Goal: Information Seeking & Learning: Compare options

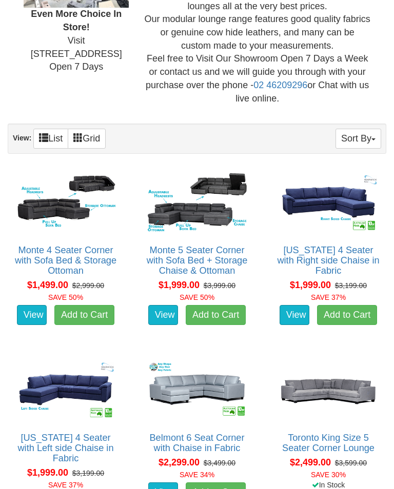
scroll to position [377, 0]
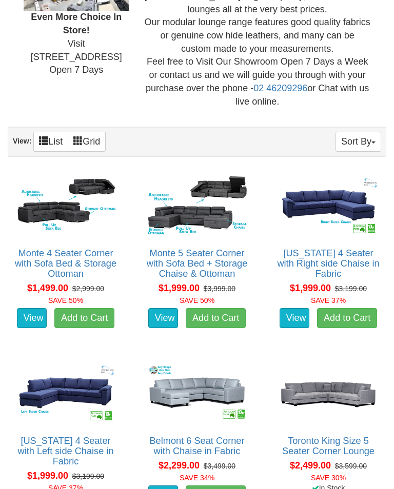
click at [316, 214] on img at bounding box center [328, 205] width 105 height 65
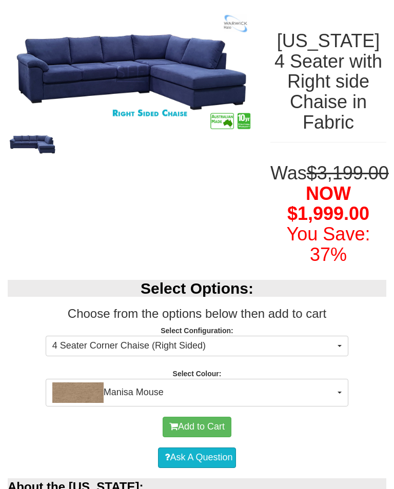
scroll to position [122, 0]
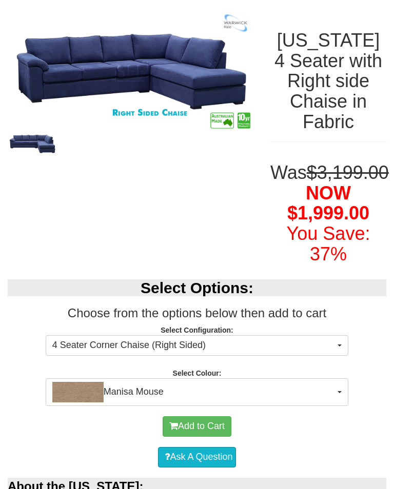
click at [338, 406] on button "Manisa Mouse" at bounding box center [197, 392] width 302 height 28
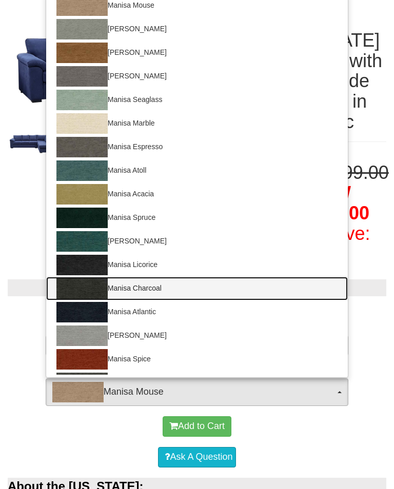
click at [84, 299] on img at bounding box center [81, 288] width 51 height 20
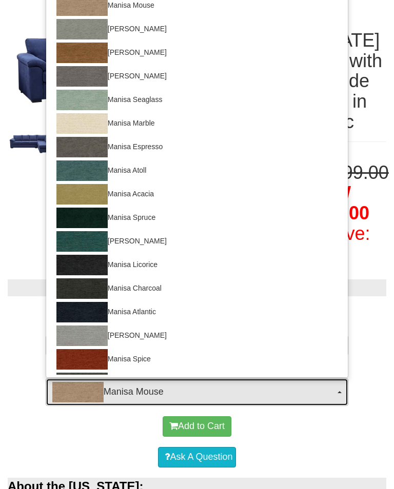
select select "1523"
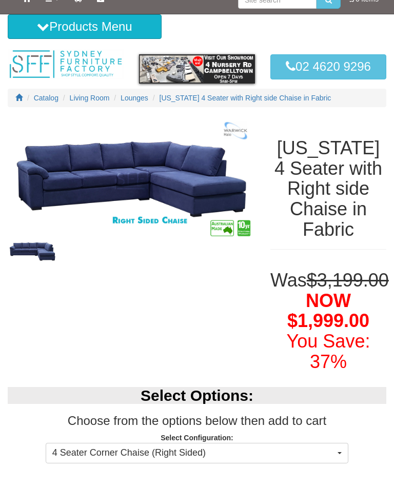
scroll to position [15, 0]
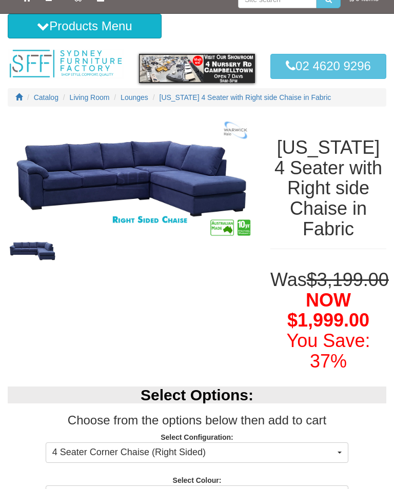
click at [104, 166] on img at bounding box center [131, 178] width 247 height 123
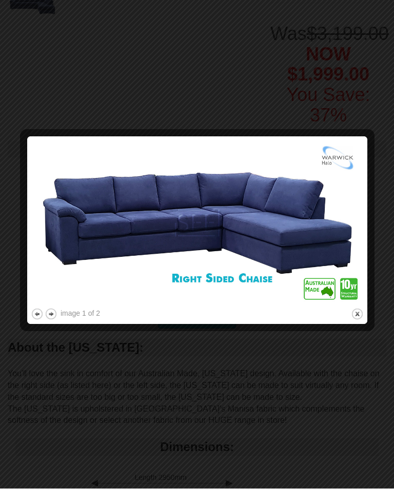
scroll to position [261, 0]
click at [355, 315] on button "close" at bounding box center [357, 313] width 13 height 13
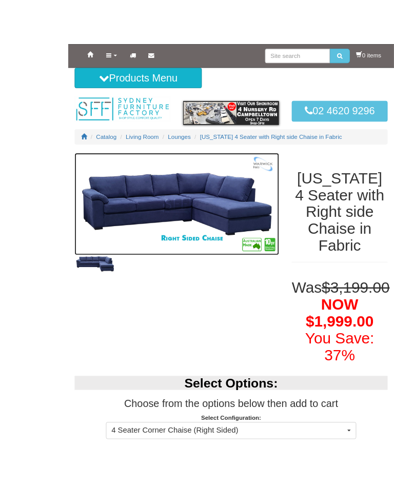
scroll to position [8, 0]
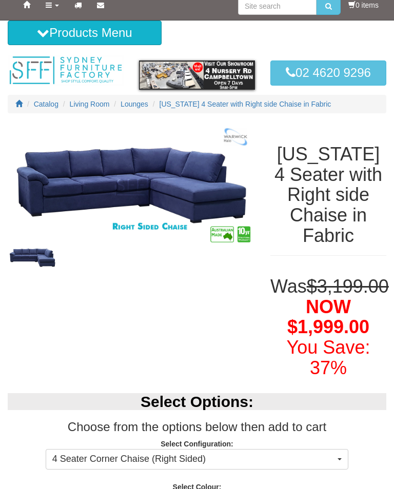
click at [25, 259] on img at bounding box center [32, 258] width 49 height 22
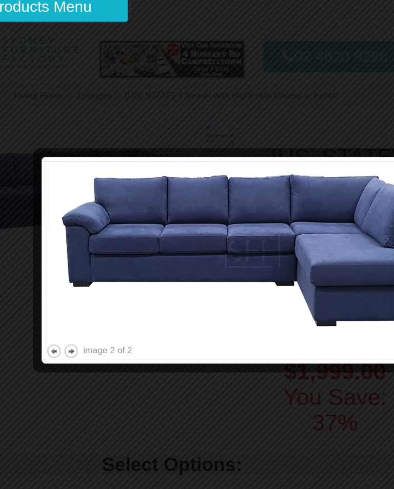
scroll to position [0, 0]
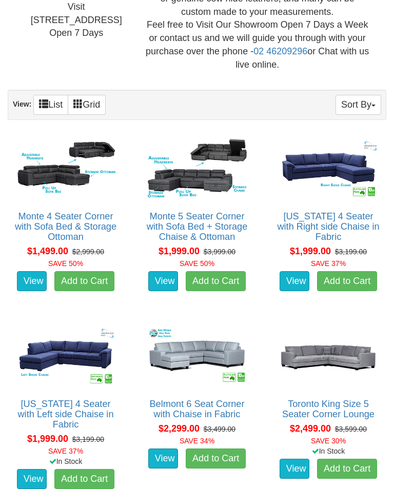
scroll to position [414, 0]
click at [310, 348] on img at bounding box center [328, 355] width 105 height 65
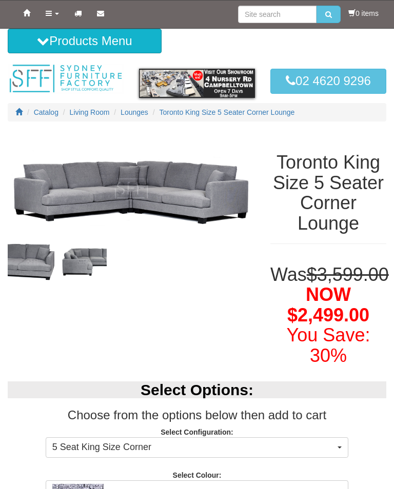
click at [73, 261] on img at bounding box center [81, 262] width 49 height 34
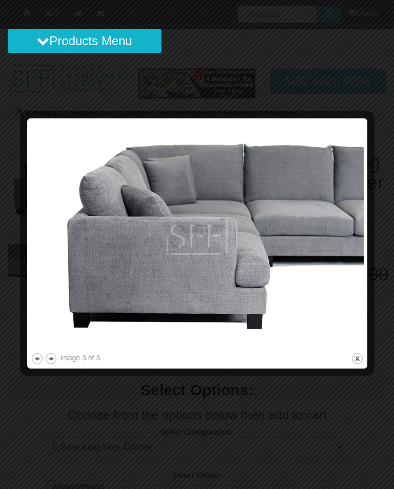
click at [34, 364] on button "previous" at bounding box center [37, 358] width 13 height 13
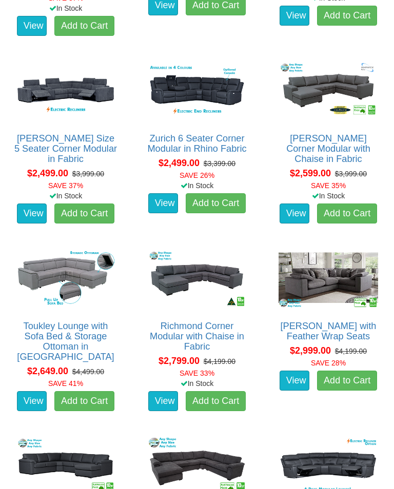
scroll to position [869, 0]
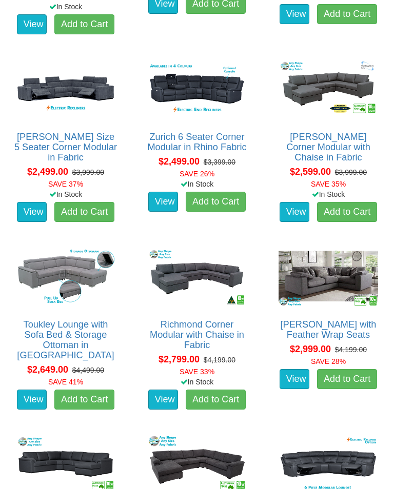
click at [70, 280] on img at bounding box center [65, 276] width 105 height 65
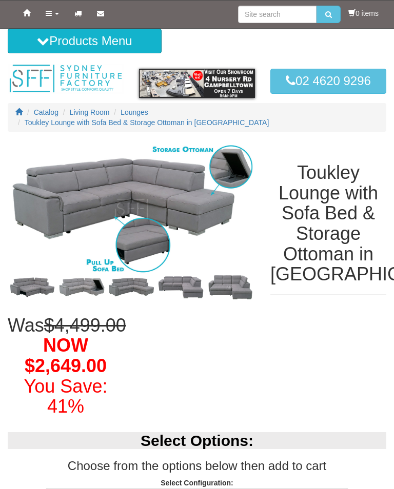
click at [31, 286] on img at bounding box center [32, 287] width 49 height 24
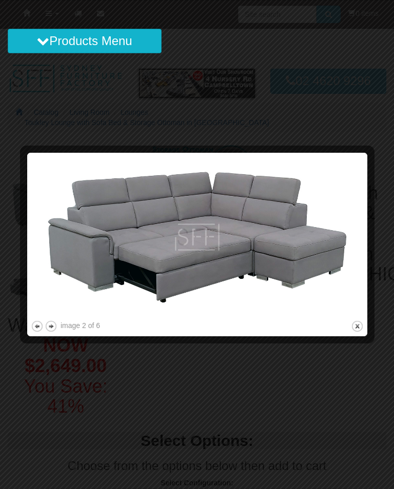
click at [49, 332] on button "next" at bounding box center [51, 326] width 13 height 13
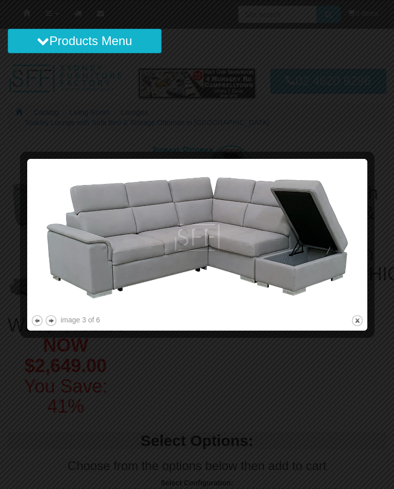
click at [57, 322] on button "next" at bounding box center [51, 320] width 13 height 13
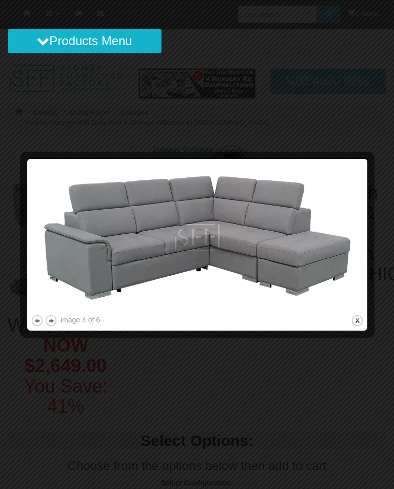
click at [35, 324] on button "previous" at bounding box center [37, 320] width 13 height 13
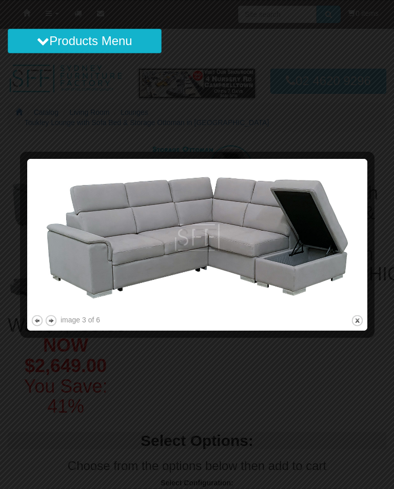
click at [49, 320] on button "next" at bounding box center [51, 320] width 13 height 13
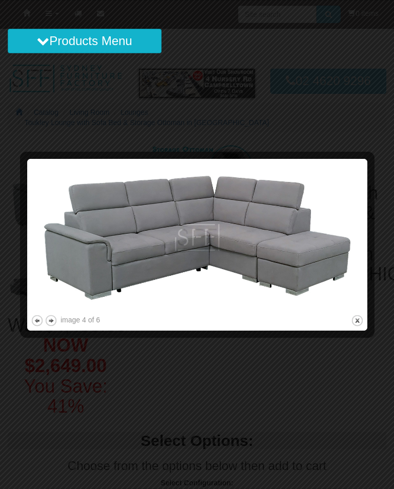
click at [54, 318] on button "next" at bounding box center [51, 320] width 13 height 13
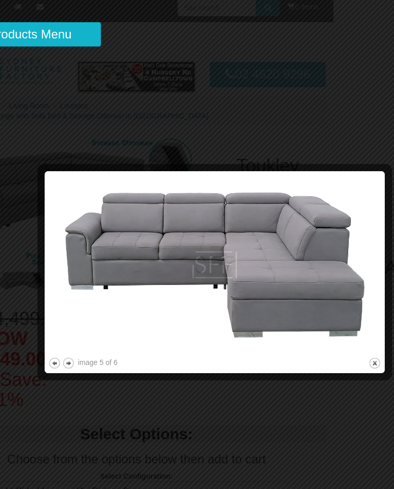
scroll to position [7, 58]
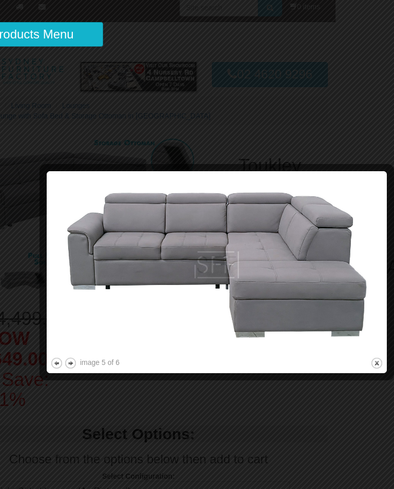
click at [372, 360] on button "close" at bounding box center [376, 363] width 13 height 13
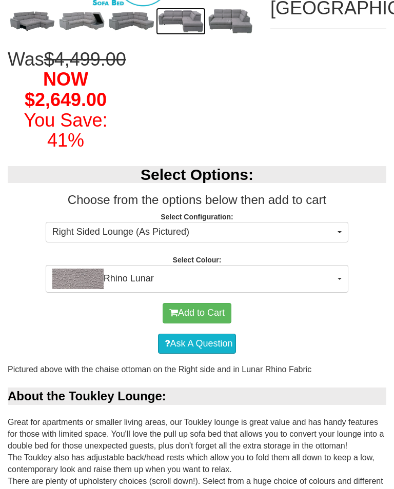
scroll to position [266, 0]
click at [344, 284] on button "Rhino Lunar" at bounding box center [197, 279] width 302 height 28
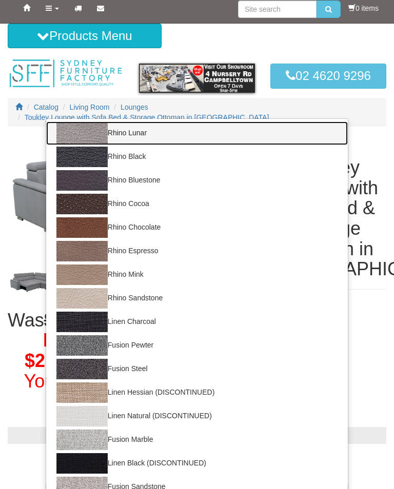
scroll to position [0, 0]
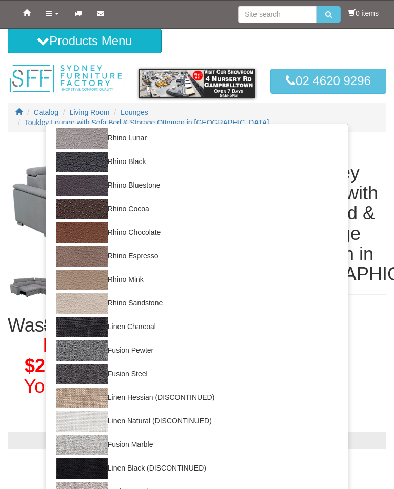
click at [372, 309] on div at bounding box center [197, 244] width 394 height 489
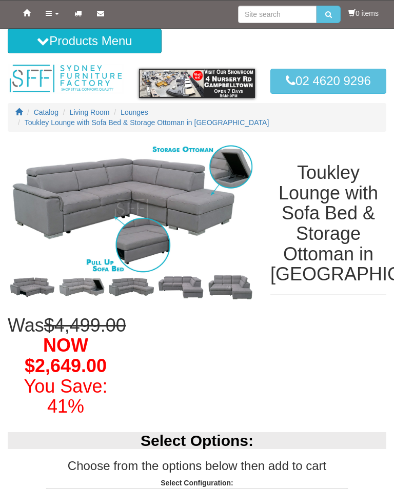
click at [81, 280] on img at bounding box center [81, 287] width 49 height 23
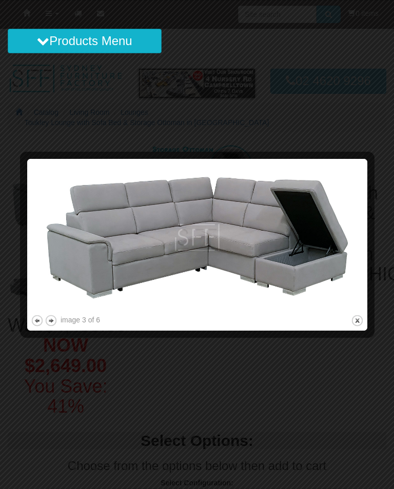
click at [49, 326] on button "next" at bounding box center [51, 320] width 13 height 13
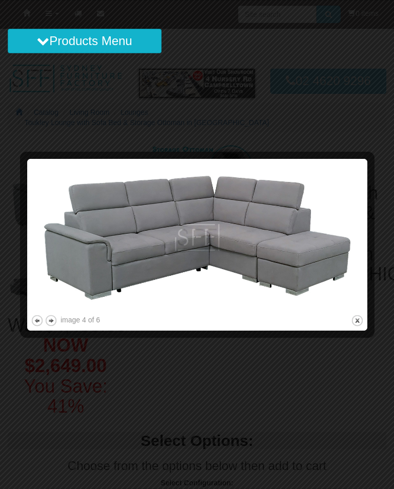
click at [50, 318] on button "next" at bounding box center [51, 320] width 13 height 13
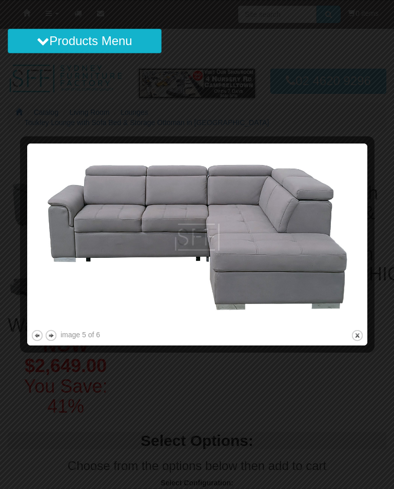
click at [55, 336] on button "next" at bounding box center [51, 335] width 13 height 13
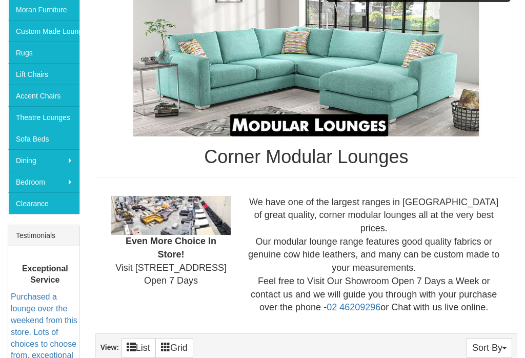
scroll to position [218, 0]
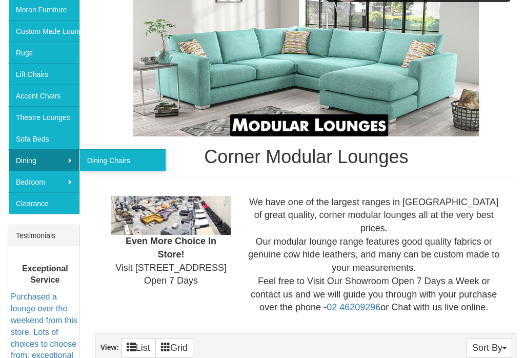
click at [102, 164] on link "Dining Chairs" at bounding box center [122, 160] width 86 height 22
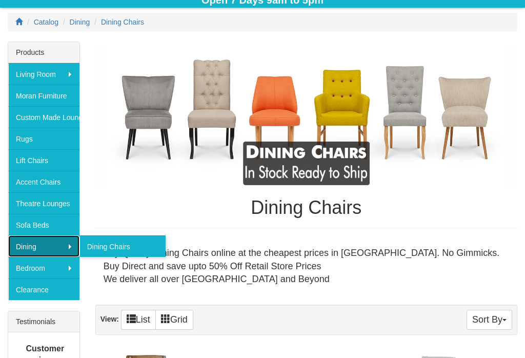
scroll to position [131, 0]
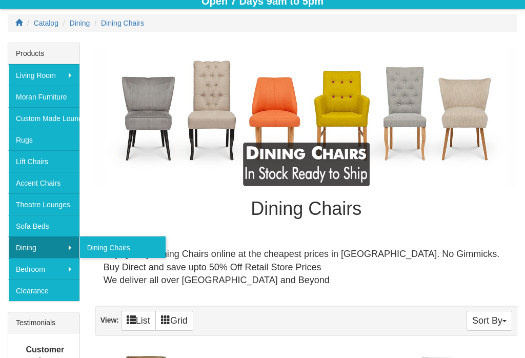
click at [31, 219] on link "Sofa Beds" at bounding box center [43, 226] width 71 height 22
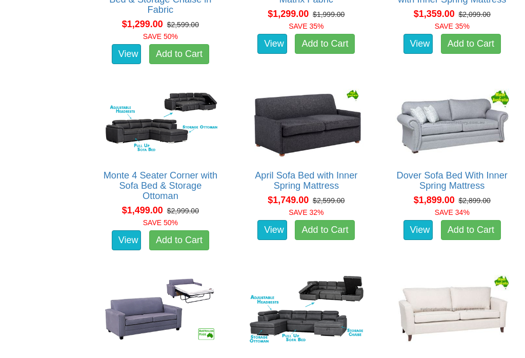
scroll to position [747, 0]
